Goal: Task Accomplishment & Management: Manage account settings

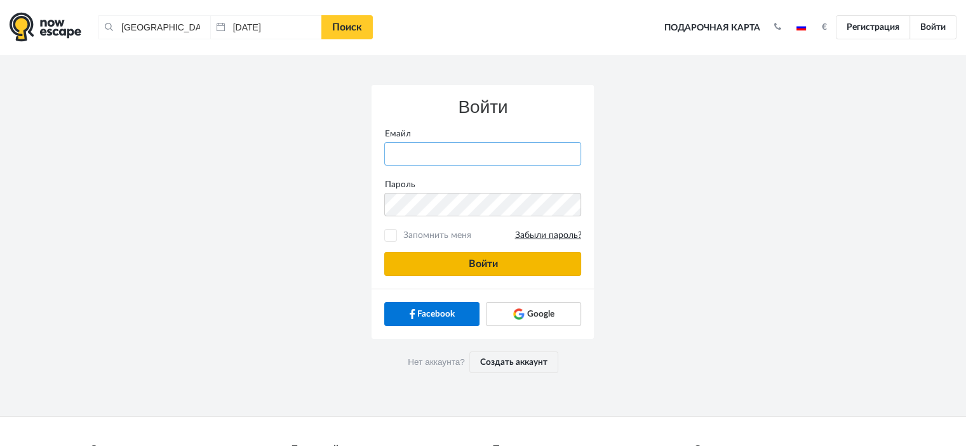
type input "anatoly@imaginaris.ee"
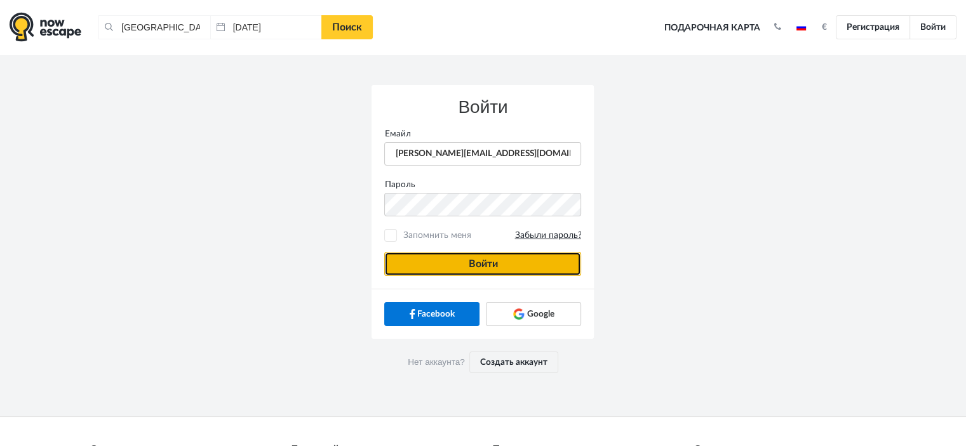
click at [497, 264] on button "Войти" at bounding box center [482, 264] width 197 height 24
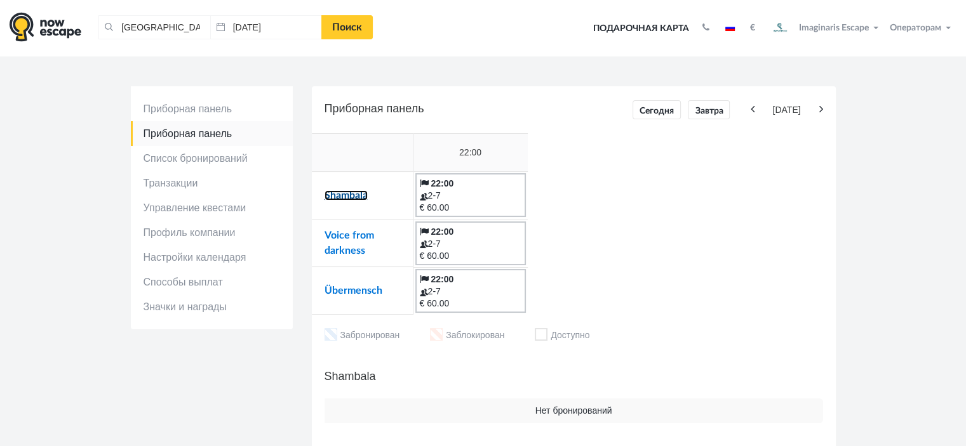
click at [348, 197] on link "Shambala" at bounding box center [345, 196] width 43 height 10
click at [330, 236] on link "Voice from darkness" at bounding box center [349, 243] width 50 height 25
click at [349, 291] on link "Übermensch" at bounding box center [353, 291] width 58 height 10
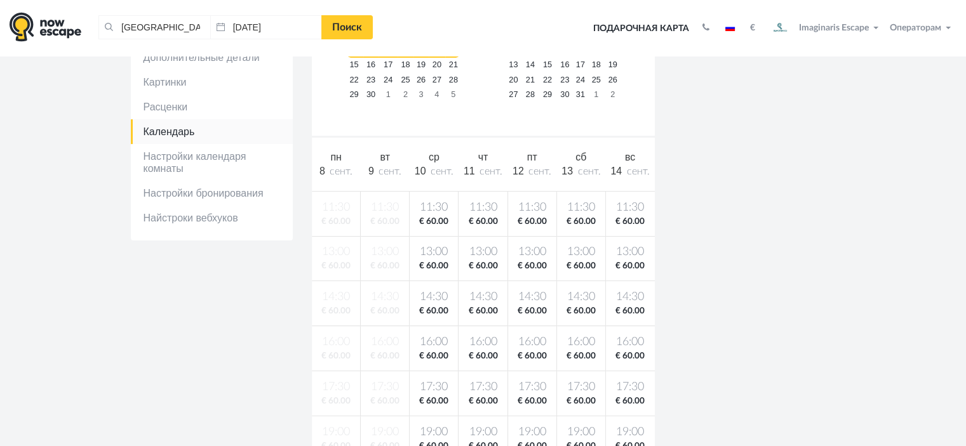
scroll to position [318, 0]
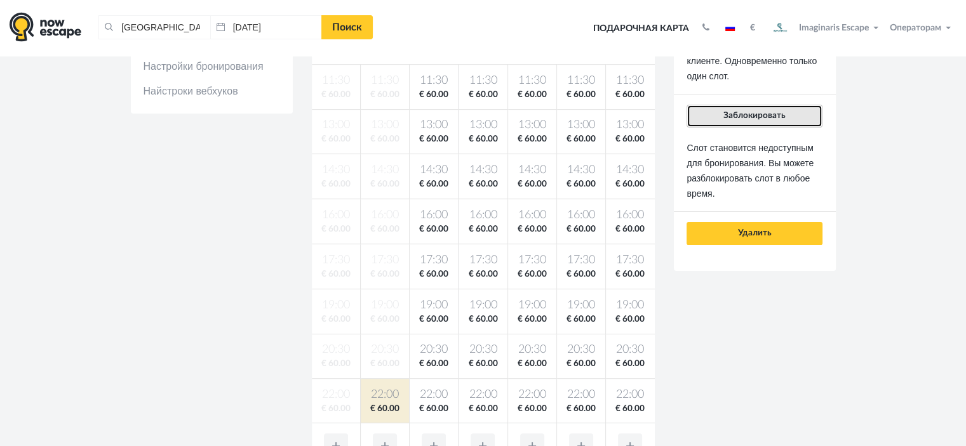
click at [768, 119] on button "Заблокировать" at bounding box center [753, 116] width 135 height 23
click at [738, 121] on button "Заблокировать" at bounding box center [753, 116] width 135 height 23
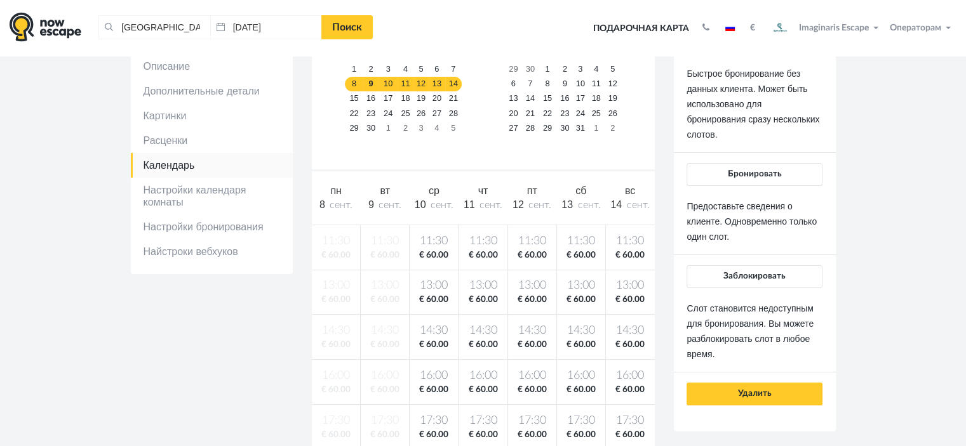
scroll to position [127, 0]
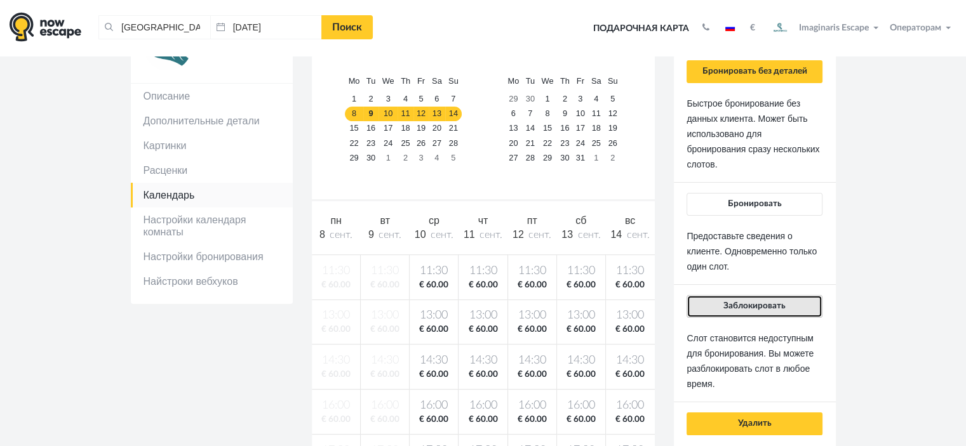
click at [742, 303] on span "Заблокировать" at bounding box center [754, 306] width 62 height 9
click at [772, 312] on button "Заблокировать" at bounding box center [753, 306] width 135 height 23
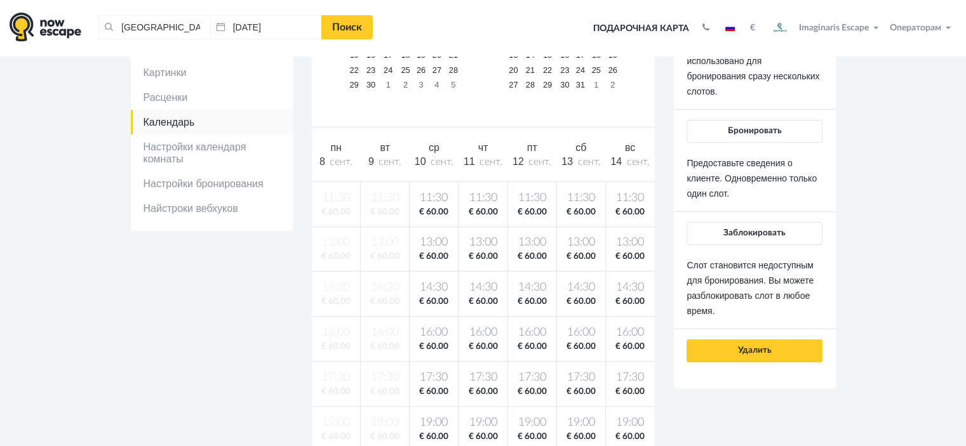
scroll to position [64, 0]
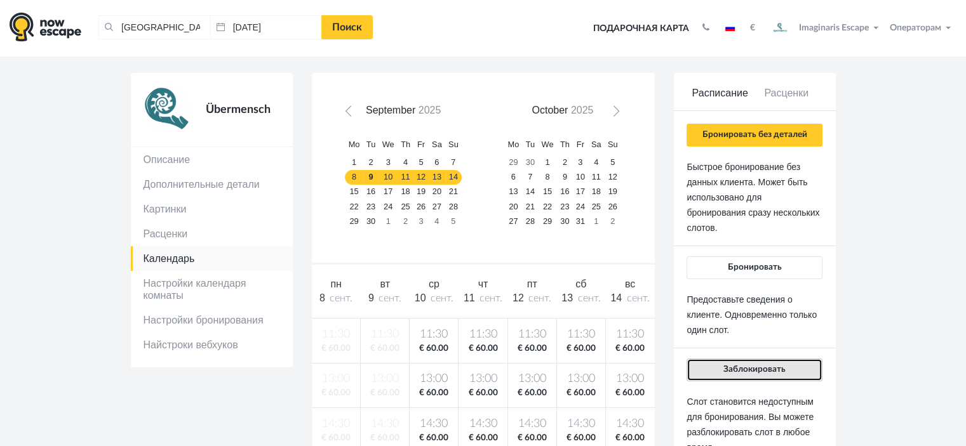
click at [729, 372] on span "Заблокировать" at bounding box center [754, 369] width 62 height 9
click at [739, 377] on button "Заблокировать" at bounding box center [753, 370] width 135 height 23
